Goal: Information Seeking & Learning: Learn about a topic

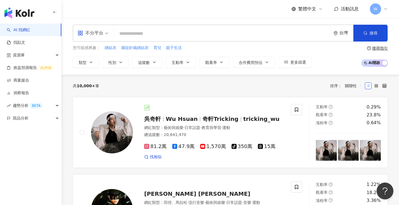
click at [110, 34] on div "不分平台" at bounding box center [93, 33] width 37 height 16
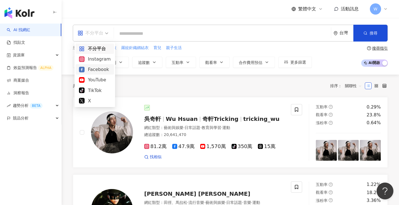
click at [93, 68] on div "Facebook" at bounding box center [95, 69] width 32 height 7
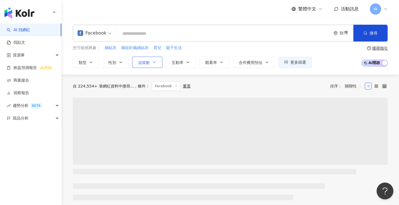
click at [149, 61] on span "追蹤數" at bounding box center [144, 62] width 12 height 4
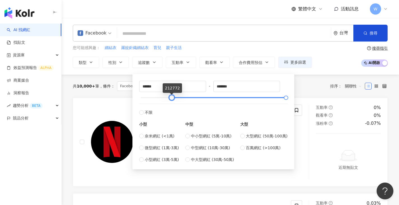
drag, startPoint x: 154, startPoint y: 98, endPoint x: 172, endPoint y: 100, distance: 17.7
click at [172, 99] on div at bounding box center [213, 97] width 145 height 3
type input "******"
drag, startPoint x: 171, startPoint y: 96, endPoint x: 164, endPoint y: 98, distance: 7.5
click at [164, 98] on div at bounding box center [164, 97] width 3 height 3
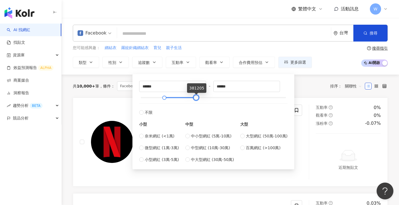
type input "******"
drag, startPoint x: 286, startPoint y: 96, endPoint x: 196, endPoint y: 100, distance: 90.6
click at [196, 99] on div at bounding box center [195, 97] width 3 height 3
click at [119, 94] on div "共 10,000+ 筆 條件 ： Facebook 重置 排序： 關聯性" at bounding box center [230, 86] width 315 height 23
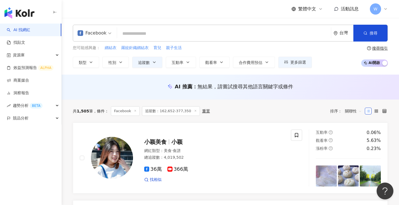
click at [141, 30] on input "search" at bounding box center [224, 33] width 210 height 11
click at [171, 47] on span "親子生活" at bounding box center [174, 48] width 16 height 6
type input "****"
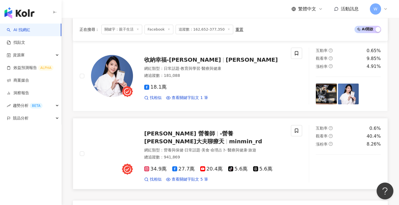
scroll to position [1012, 0]
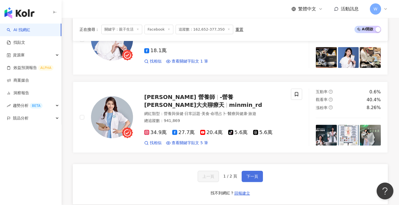
click at [255, 177] on button "下一頁" at bounding box center [252, 176] width 21 height 11
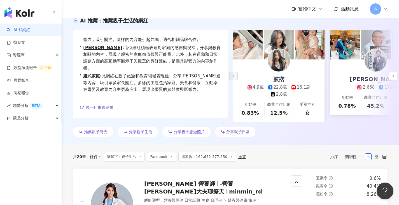
scroll to position [66, 0]
click at [141, 157] on line at bounding box center [140, 156] width 1 height 1
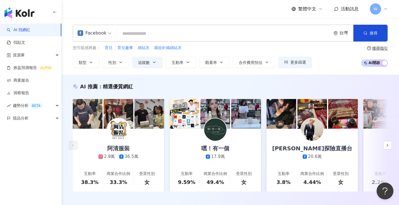
click at [157, 35] on input "search" at bounding box center [224, 33] width 210 height 11
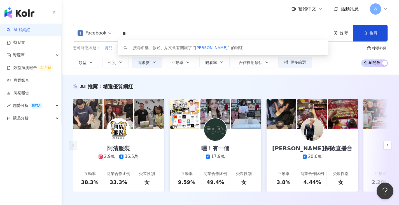
type input "*"
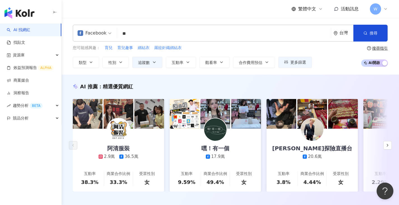
type input "**"
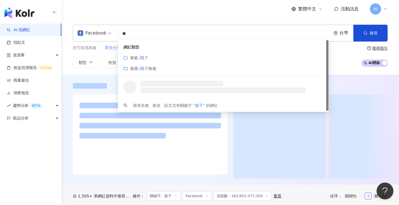
click at [157, 35] on input "**" at bounding box center [224, 33] width 210 height 11
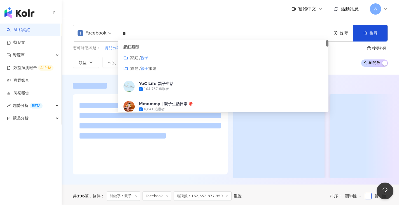
click at [150, 58] on div "家庭 / 親子" at bounding box center [224, 58] width 200 height 6
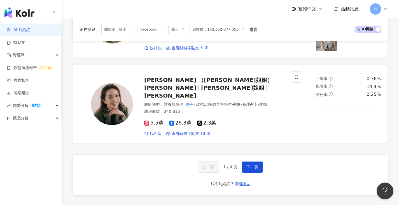
scroll to position [1049, 0]
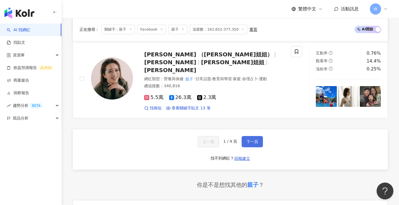
click at [258, 136] on button "下一頁" at bounding box center [252, 141] width 21 height 11
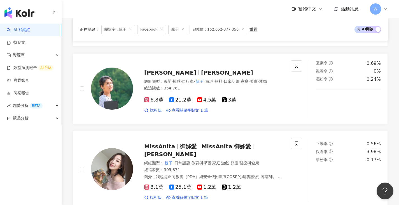
scroll to position [1013, 0]
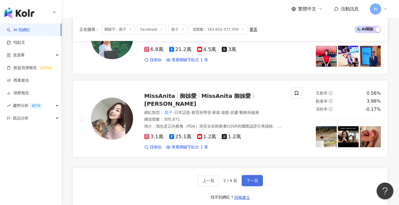
click at [254, 175] on button "下一頁" at bounding box center [252, 180] width 21 height 11
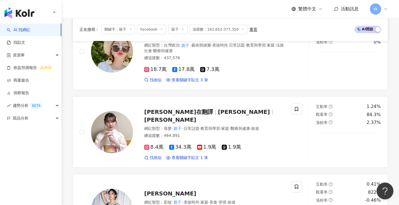
scroll to position [944, 0]
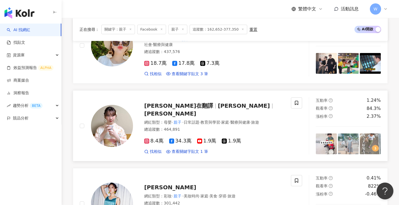
click at [250, 127] on div "網紅類型 ： 母嬰 · 親子 · 日常話題 · 教育與學習 · 家庭 · 醫療與健康 · 旅遊 總追蹤數 ： 464,891" at bounding box center [214, 127] width 140 height 14
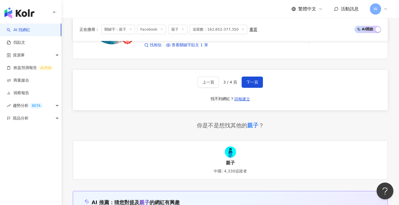
scroll to position [1118, 0]
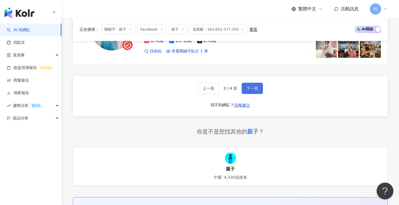
click at [261, 85] on button "下一頁" at bounding box center [252, 88] width 21 height 11
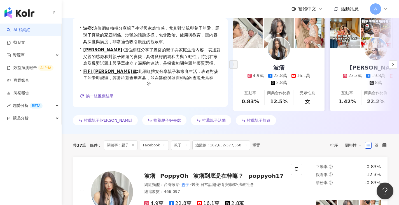
scroll to position [77, 0]
click at [285, 69] on div "波痞" at bounding box center [279, 68] width 22 height 8
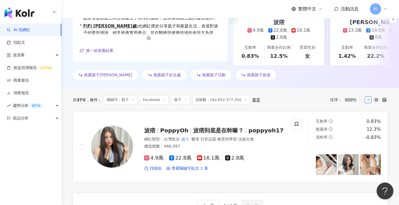
scroll to position [45, 0]
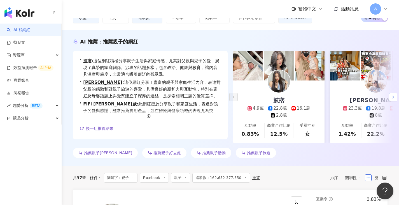
click at [391, 99] on button "button" at bounding box center [393, 97] width 8 height 8
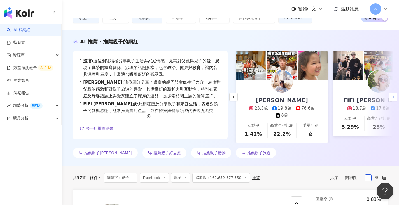
scroll to position [0, 97]
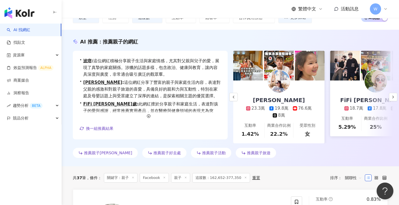
click at [303, 91] on div "莎白 23.3萬 19.8萬 76.6萬 8萬" at bounding box center [279, 99] width 86 height 38
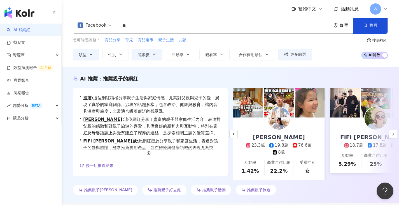
scroll to position [0, 0]
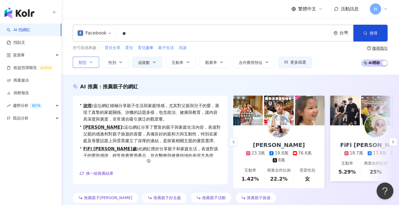
click at [96, 64] on button "類型" at bounding box center [86, 62] width 26 height 11
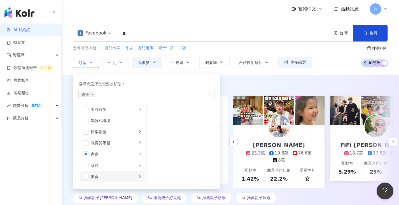
scroll to position [61, 0]
click at [138, 107] on icon "right" at bounding box center [139, 106] width 3 height 3
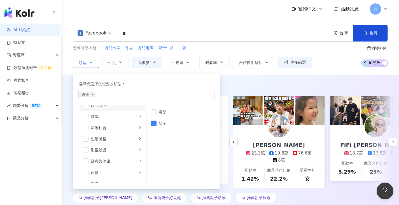
scroll to position [64, 0]
click at [139, 125] on icon "right" at bounding box center [140, 125] width 2 height 3
click at [86, 127] on span "button" at bounding box center [86, 126] width 6 height 6
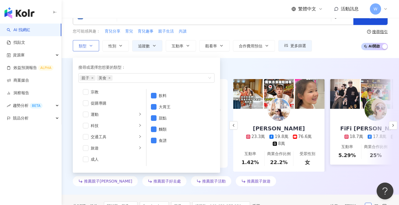
scroll to position [47, 0]
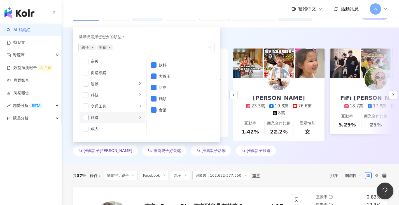
click at [85, 118] on span "button" at bounding box center [86, 118] width 6 height 6
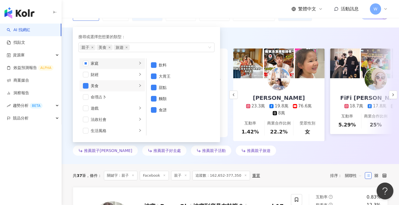
scroll to position [0, 0]
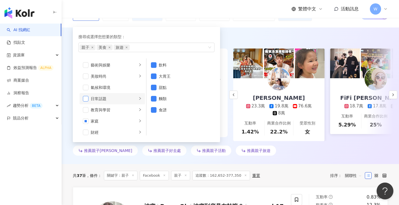
click at [87, 99] on span "button" at bounding box center [86, 99] width 6 height 6
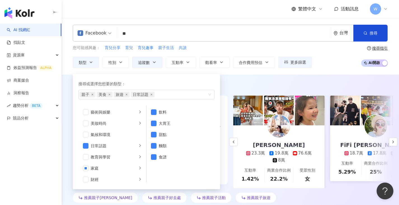
click at [249, 76] on div "AI 推薦 ： 推薦親子的網紅 • 波痞 : 這位網紅積極分享親子生活與家庭情感，尤其對父親與兒子的愛，展現了真摯的家庭關係。涉獵的話題多樣，包含政治、健康與…" at bounding box center [231, 143] width 338 height 137
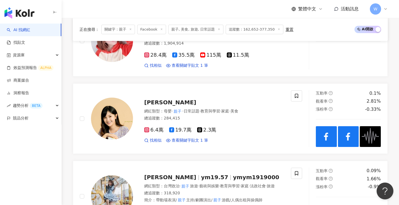
scroll to position [1027, 0]
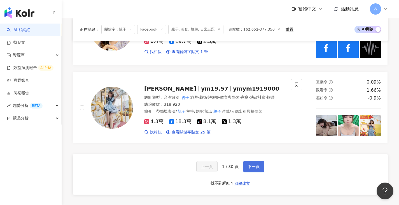
click at [249, 167] on span "下一頁" at bounding box center [254, 166] width 12 height 4
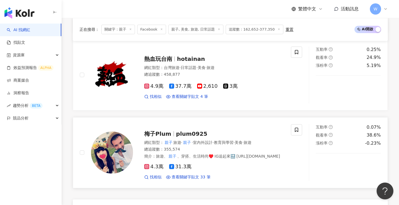
scroll to position [992, 0]
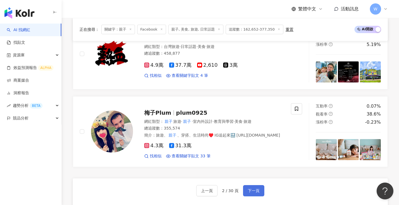
click at [264, 193] on button "下一頁" at bounding box center [253, 190] width 21 height 11
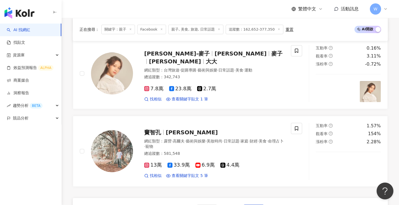
scroll to position [980, 0]
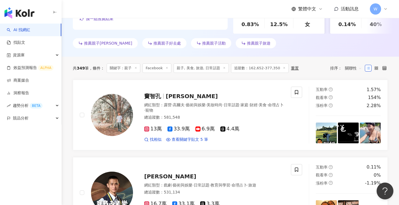
scroll to position [61, 0]
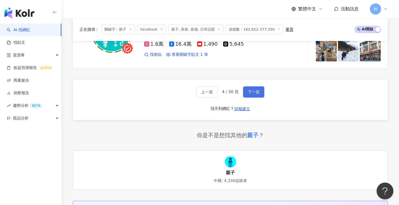
click at [253, 90] on span "下一頁" at bounding box center [254, 92] width 12 height 4
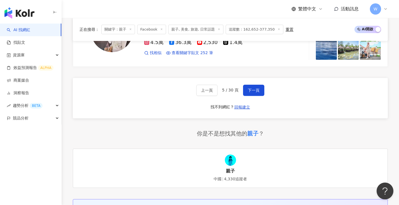
scroll to position [1096, 0]
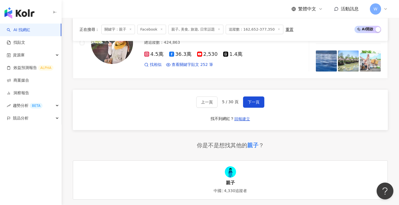
click at [131, 29] on line at bounding box center [130, 29] width 1 height 1
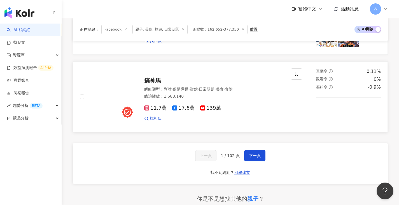
scroll to position [1047, 0]
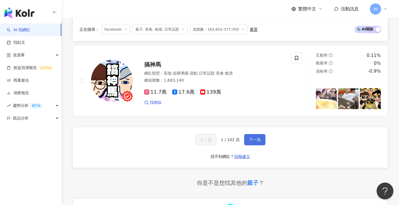
click at [244, 142] on button "下一頁" at bounding box center [254, 139] width 21 height 11
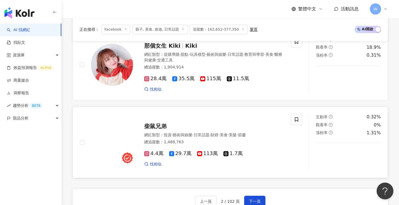
scroll to position [990, 0]
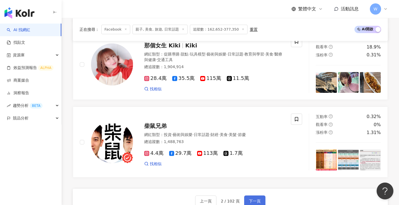
click at [258, 199] on span "下一頁" at bounding box center [255, 201] width 12 height 4
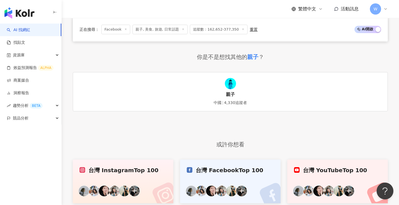
scroll to position [1139, 0]
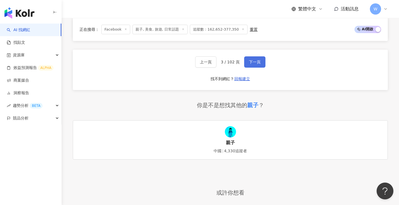
click at [253, 68] on button "下一頁" at bounding box center [254, 61] width 21 height 11
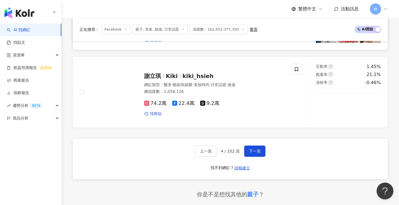
scroll to position [1065, 0]
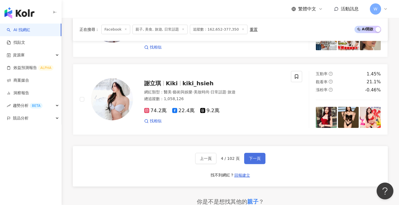
click at [249, 157] on span "下一頁" at bounding box center [255, 158] width 12 height 4
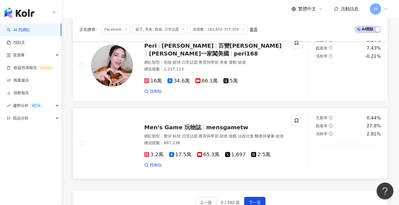
scroll to position [1036, 0]
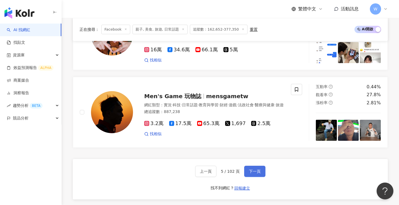
click at [254, 169] on span "下一頁" at bounding box center [255, 171] width 12 height 4
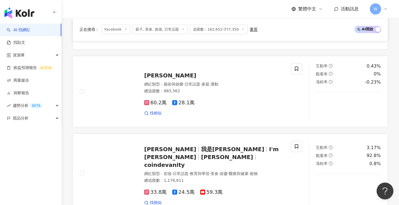
scroll to position [840, 0]
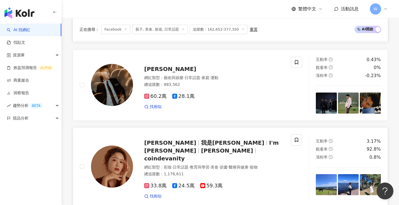
click at [227, 139] on div "查理 我是查理 I'm Charlie Charlene Liu coindevanity" at bounding box center [214, 151] width 140 height 24
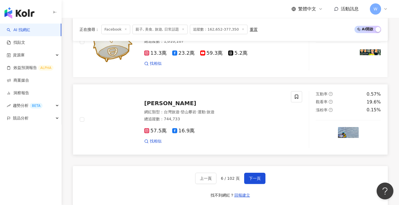
scroll to position [1054, 0]
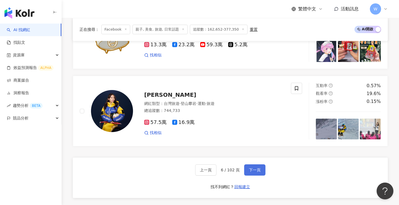
click at [262, 164] on button "下一頁" at bounding box center [254, 169] width 21 height 11
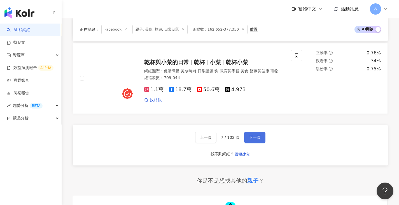
scroll to position [1036, 0]
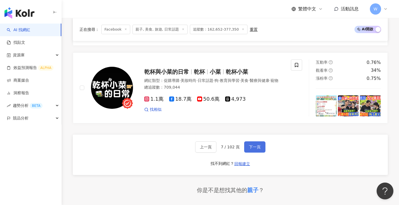
click at [257, 149] on span "下一頁" at bounding box center [255, 147] width 12 height 4
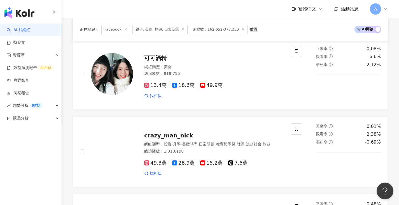
scroll to position [1036, 0]
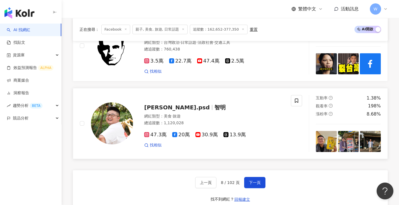
click at [247, 114] on div "網紅類型 ： 美食 · 旅遊" at bounding box center [214, 117] width 140 height 6
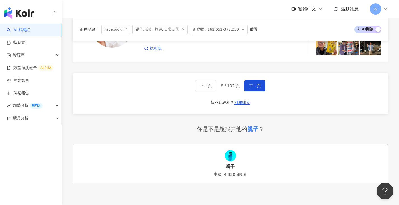
scroll to position [1089, 0]
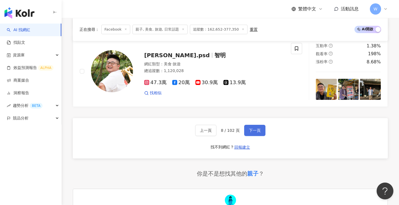
click at [260, 125] on button "下一頁" at bounding box center [254, 130] width 21 height 11
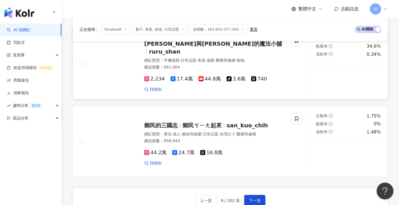
scroll to position [992, 0]
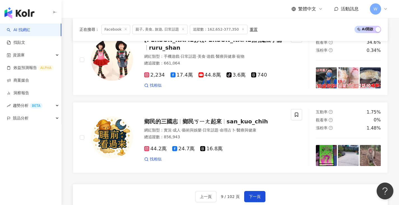
click at [258, 189] on div "上一頁 9 / 102 頁 下一頁 找不到網紅？ 回報建立" at bounding box center [230, 204] width 315 height 40
click at [258, 194] on span "下一頁" at bounding box center [255, 196] width 12 height 4
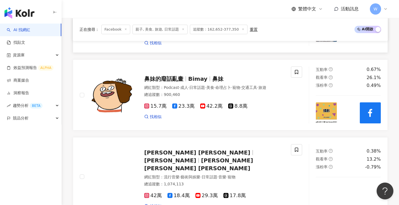
scroll to position [1023, 0]
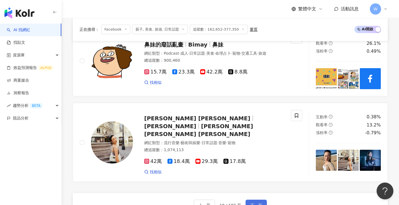
click at [257, 200] on span "下一頁" at bounding box center [257, 205] width 12 height 4
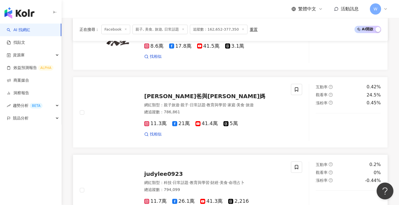
scroll to position [235, 0]
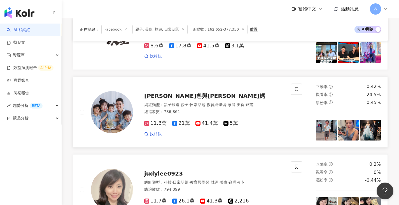
click at [272, 133] on div "11.3萬 21萬 41.4萬 5萬 找相似" at bounding box center [214, 126] width 140 height 21
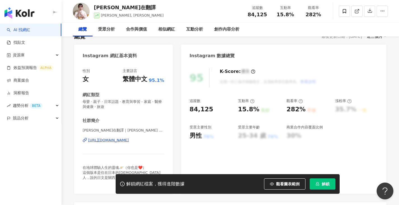
scroll to position [44, 0]
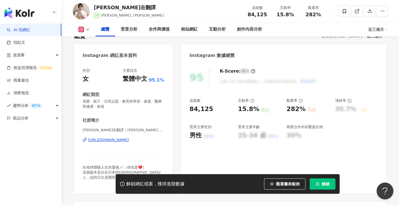
click at [129, 138] on div "https://www.instagram.com/hannainjp/" at bounding box center [108, 139] width 41 height 5
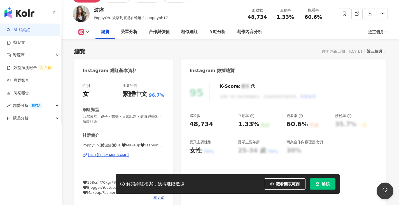
scroll to position [32, 0]
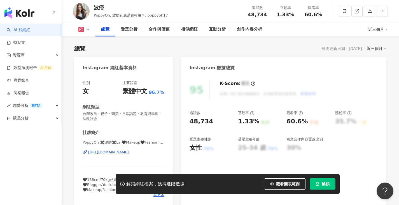
click at [116, 153] on div "https://www.instagram.com/poppyoh17/" at bounding box center [108, 152] width 41 height 5
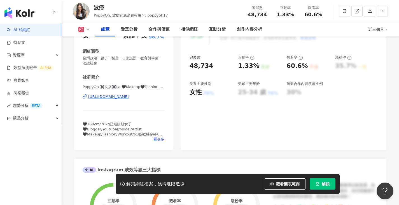
scroll to position [92, 0]
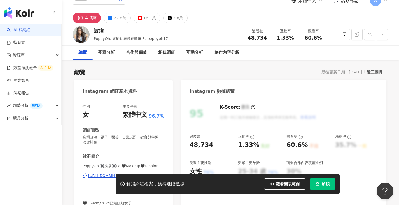
scroll to position [95, 0]
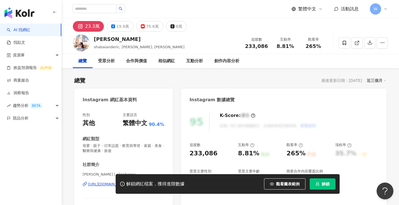
click at [100, 183] on div "解鎖網紅檔案，獲得進階數據 觀看圖表範例 解鎖" at bounding box center [199, 184] width 399 height 20
click at [100, 185] on div "解鎖網紅檔案，獲得進階數據 觀看圖表範例 解鎖" at bounding box center [199, 184] width 399 height 20
click at [92, 184] on div "解鎖網紅檔案，獲得進階數據 觀看圖表範例 解鎖" at bounding box center [199, 184] width 399 height 20
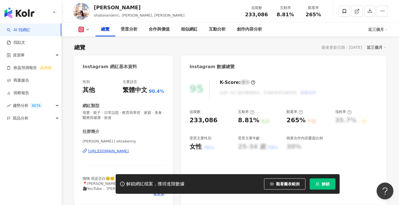
scroll to position [59, 0]
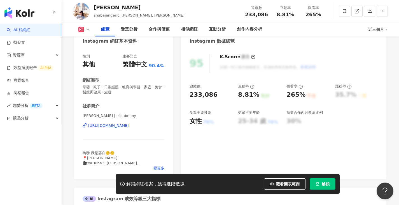
click at [129, 125] on div "https://www.instagram.com/elizabenny/" at bounding box center [108, 125] width 41 height 5
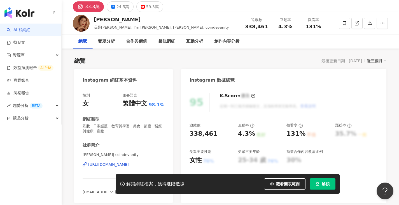
click at [107, 165] on div "[URL][DOMAIN_NAME]" at bounding box center [108, 164] width 41 height 5
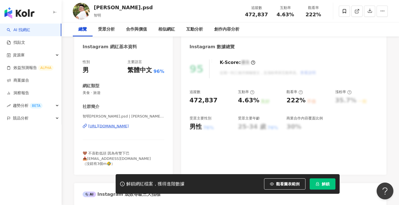
scroll to position [54, 0]
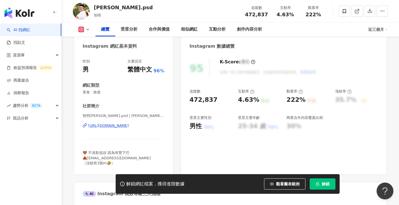
click at [129, 124] on div "https://www.instagram.com/jimmy.psd/" at bounding box center [108, 125] width 41 height 5
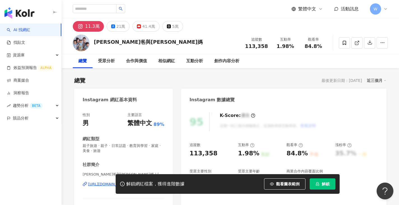
scroll to position [75, 0]
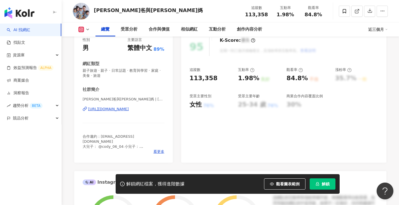
click at [129, 109] on div "[URL][DOMAIN_NAME]" at bounding box center [108, 109] width 41 height 5
